Goal: Find specific page/section: Find specific page/section

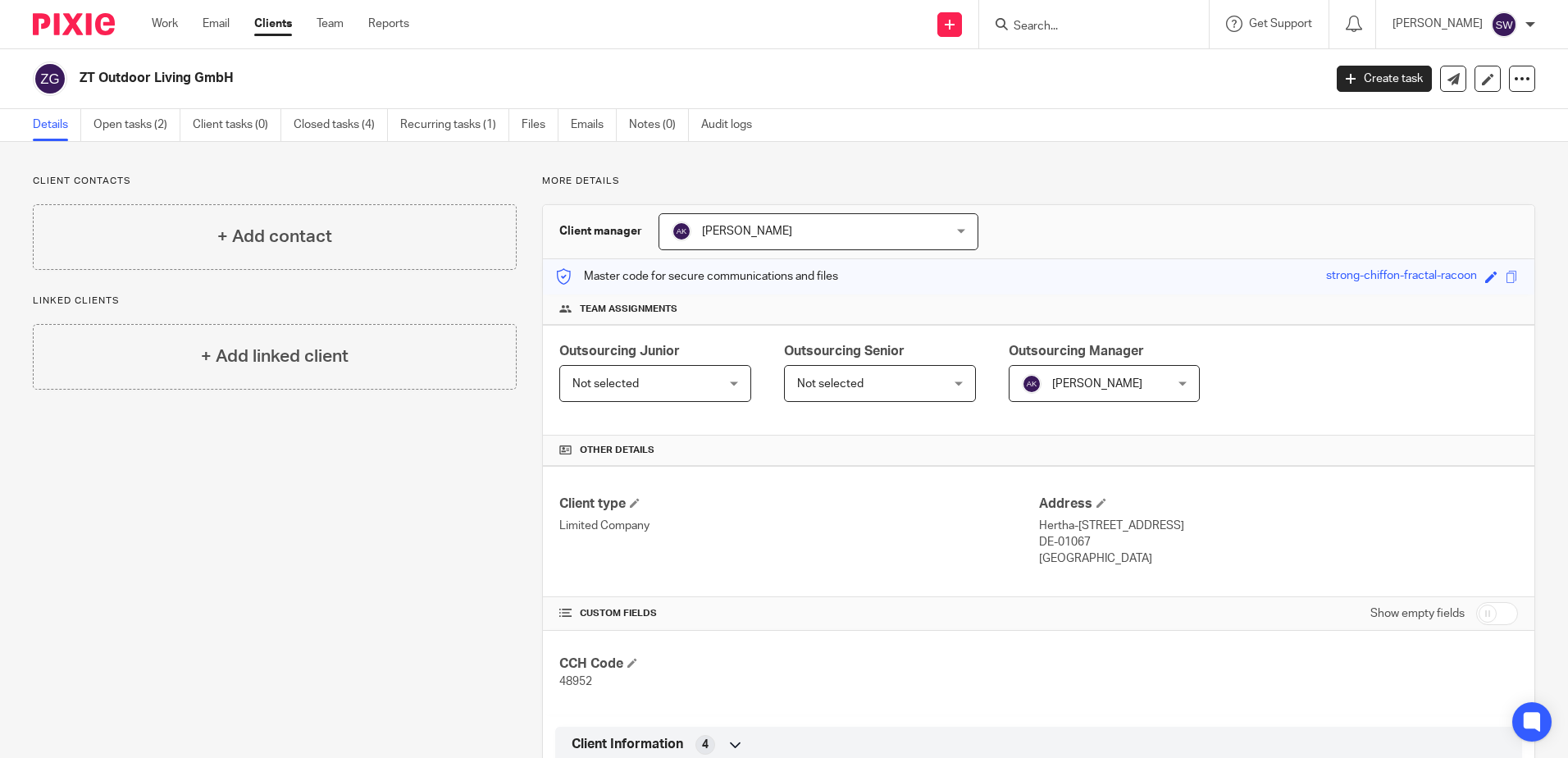
click at [1046, 24] on input "Search" at bounding box center [1086, 27] width 148 height 15
paste input "473 2167 91"
type input "473 2167 91"
drag, startPoint x: 1102, startPoint y: 20, endPoint x: 1009, endPoint y: 22, distance: 93.0
click at [1009, 22] on div "473 2167 91" at bounding box center [1091, 24] width 191 height 21
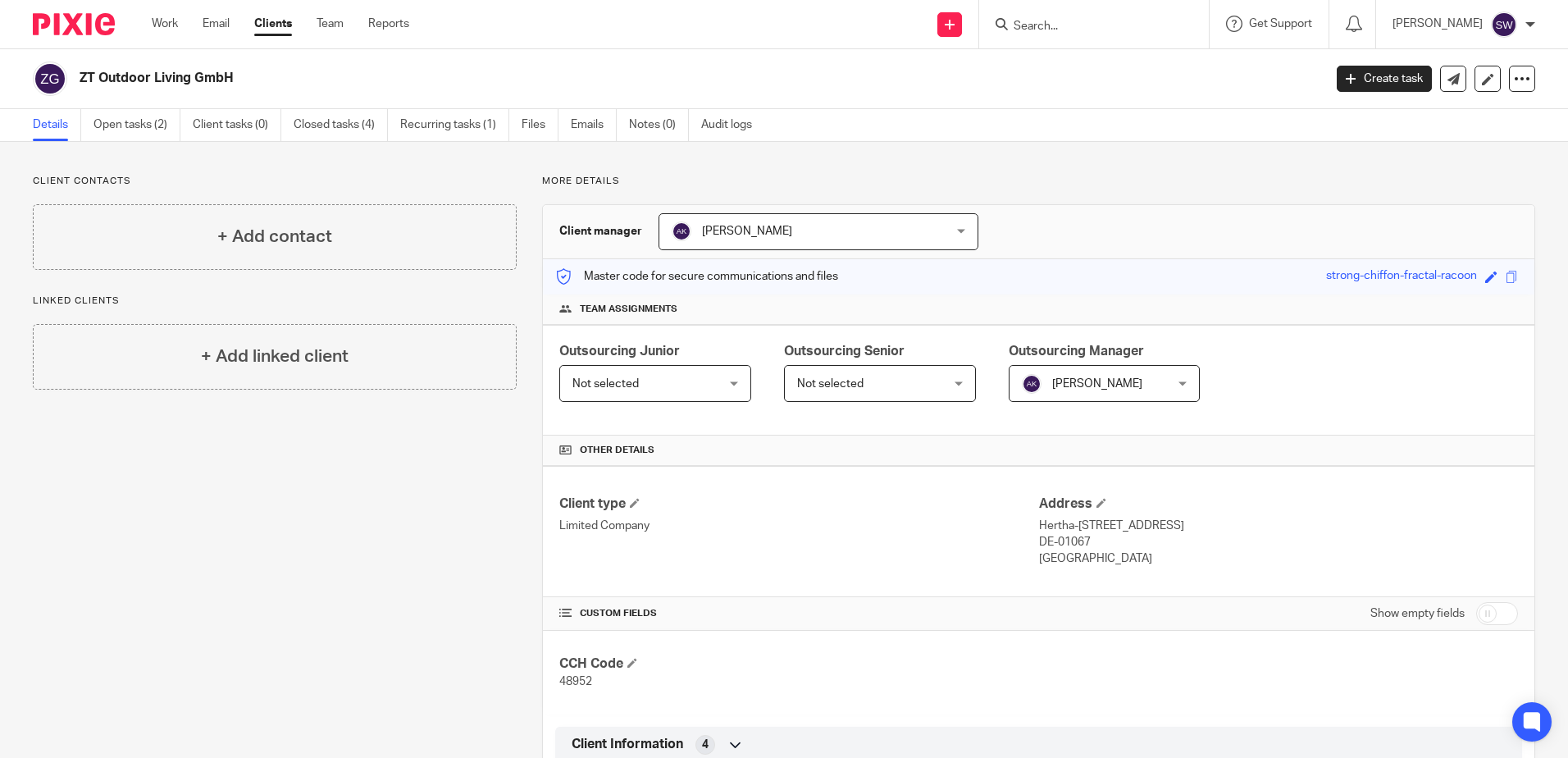
click at [1061, 29] on input "Search" at bounding box center [1086, 27] width 148 height 15
paste input "HYDEAWAY FARM LIMITED"
type input "HYDEAWAY FARM LIMITED"
click at [1187, 22] on button "reset" at bounding box center [1178, 22] width 17 height 17
paste input "AS1 SPORTS UK DIVISION LTD"
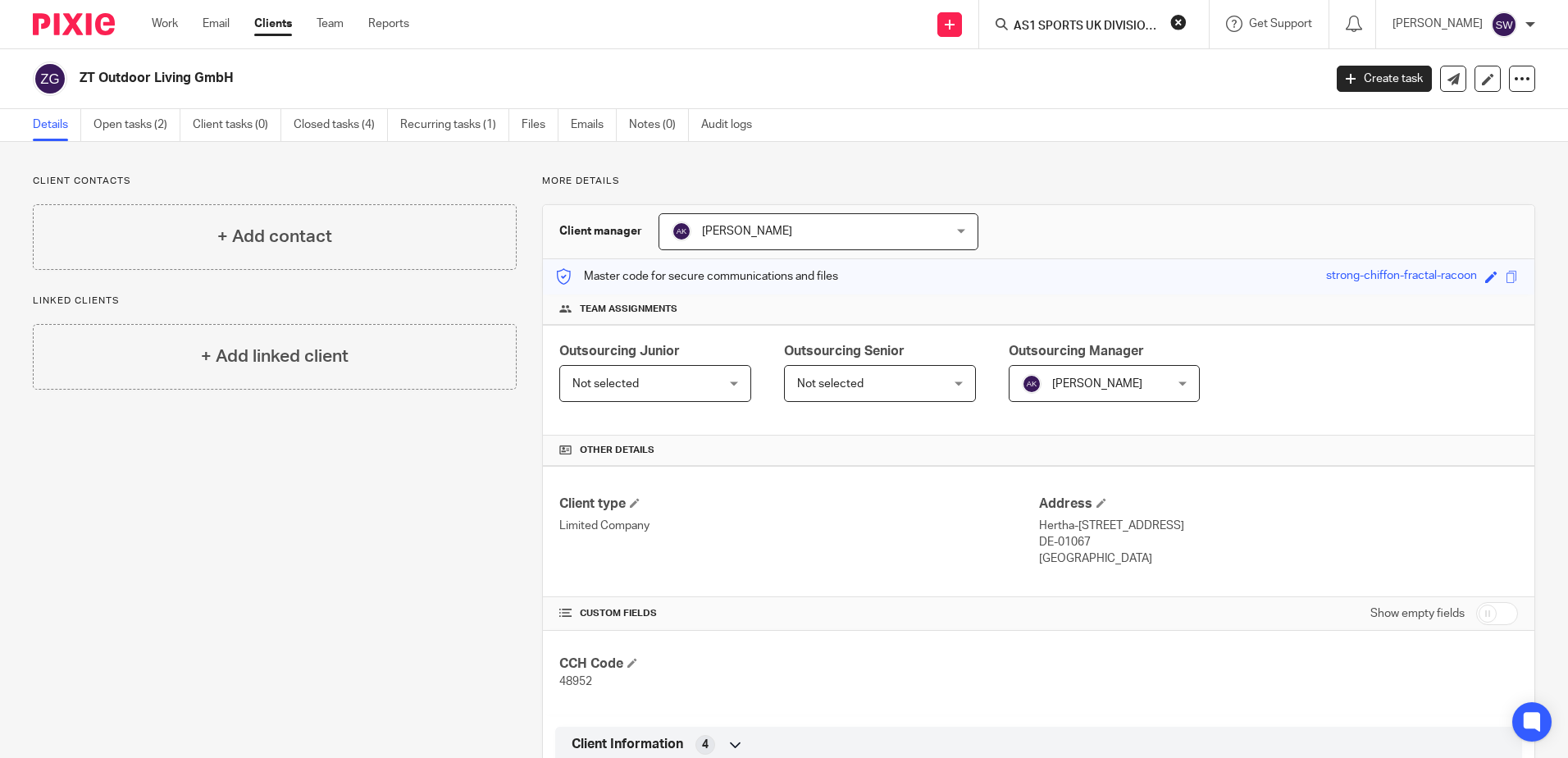
scroll to position [0, 17]
click at [1022, 23] on input "AS1 SPORTS UK DIVISION LTD" at bounding box center [1086, 27] width 148 height 15
click at [1020, 25] on input "AS1 SPORTS UK DIVISION LTD" at bounding box center [1086, 27] width 148 height 15
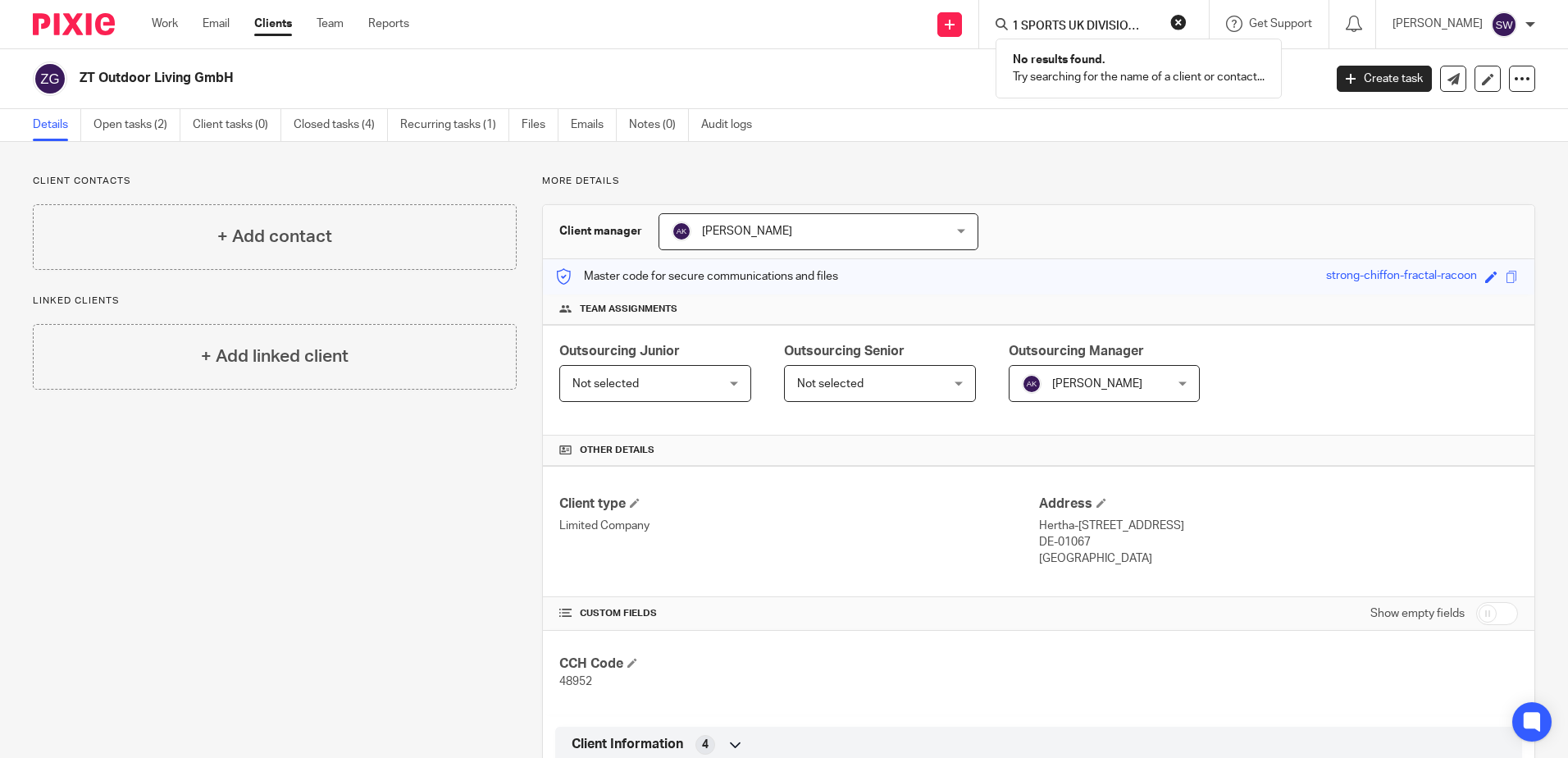
drag, startPoint x: 1096, startPoint y: 24, endPoint x: 1204, endPoint y: 34, distance: 108.5
click at [1204, 34] on div "AS1 SPORTS UK DIVISION LTD No results found. Try searching for the name of a cl…" at bounding box center [1094, 24] width 229 height 49
type input "AS1 SPORTS"
click button "submit" at bounding box center [0, 0] width 0 height 0
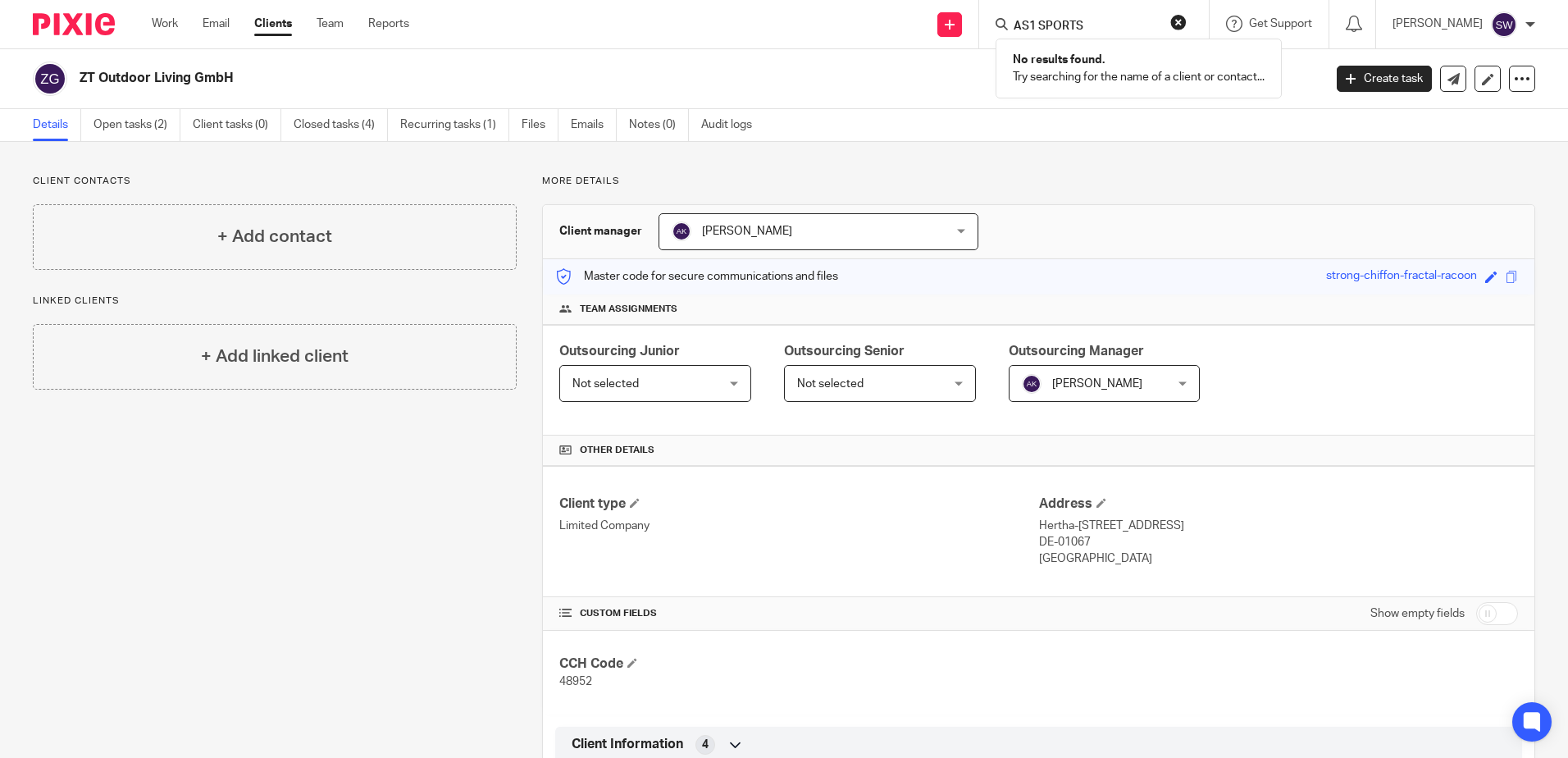
click at [1179, 23] on button "reset" at bounding box center [1178, 22] width 17 height 17
drag, startPoint x: 1075, startPoint y: 15, endPoint x: 1024, endPoint y: 24, distance: 51.8
click at [1024, 24] on input "Search" at bounding box center [1086, 27] width 148 height 15
paste input "HYDRONIC SYSTEM OPTIMISATION LIMITED"
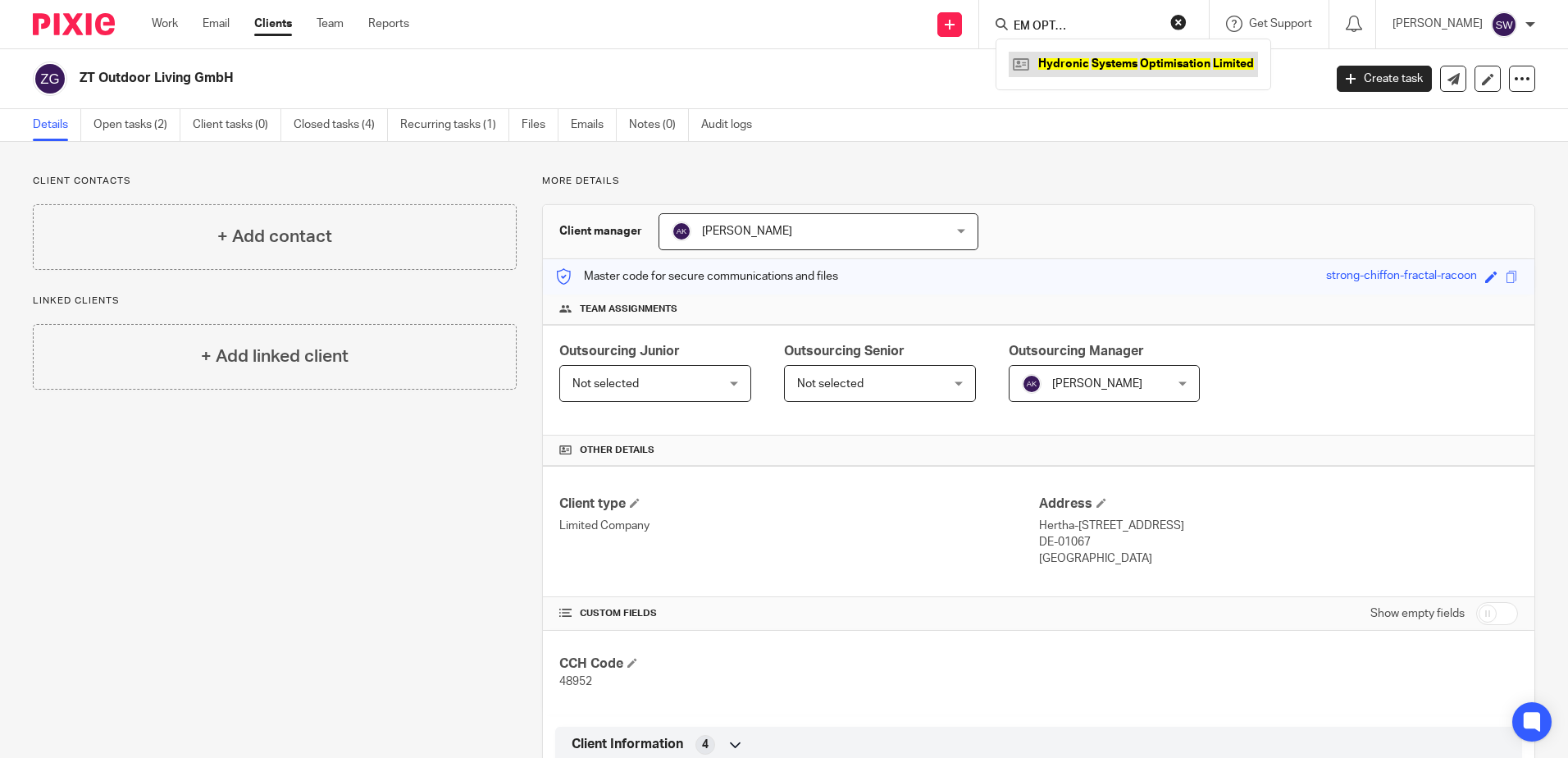
type input "HYDRONIC SYSTEM OPTIMISATION LIMITED"
click at [1143, 62] on link at bounding box center [1133, 63] width 249 height 24
